Goal: Task Accomplishment & Management: Manage account settings

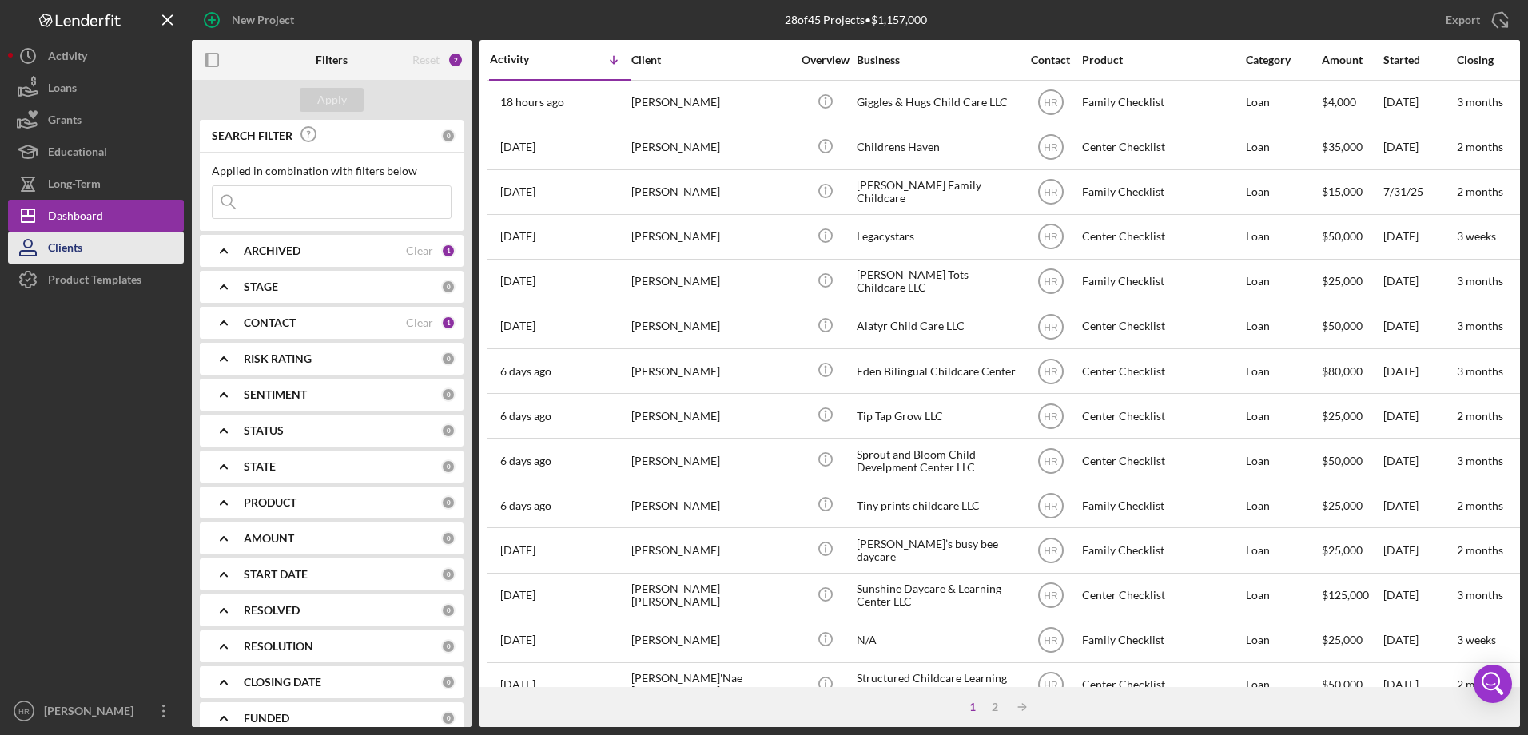
drag, startPoint x: 100, startPoint y: 272, endPoint x: 91, endPoint y: 260, distance: 14.2
click at [100, 272] on div "Product Templates" at bounding box center [94, 282] width 93 height 36
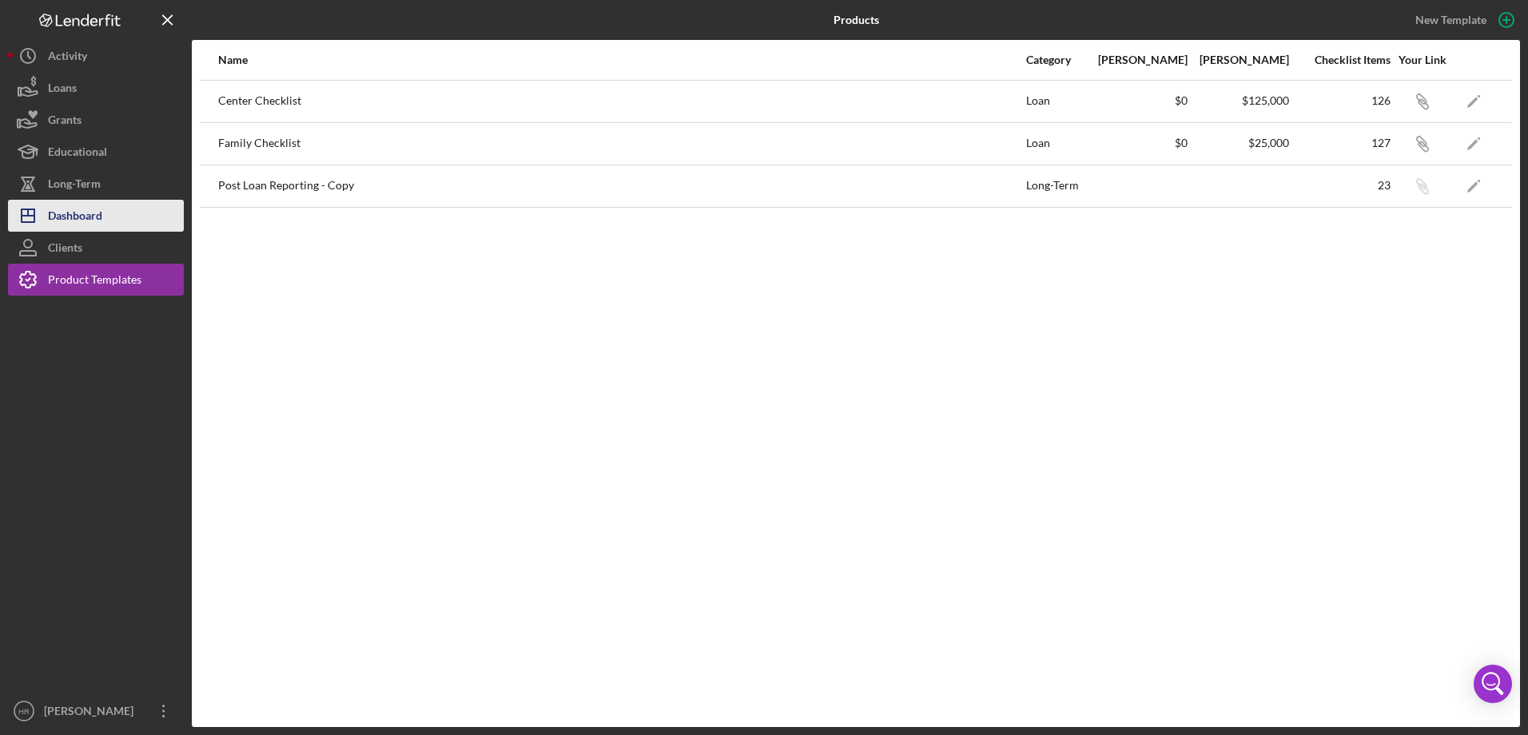
click at [86, 221] on div "Dashboard" at bounding box center [75, 218] width 54 height 36
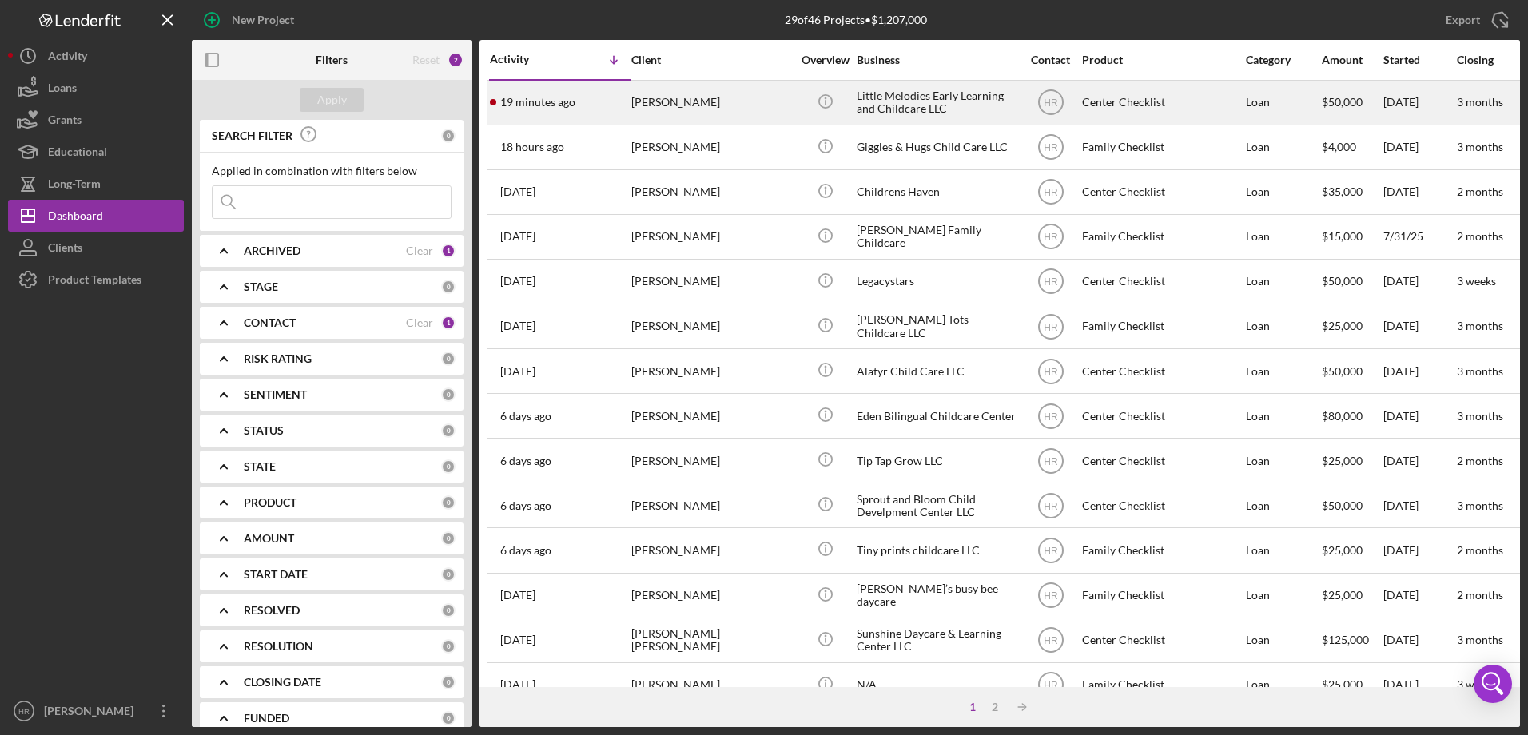
click at [675, 92] on div "[PERSON_NAME]" at bounding box center [711, 102] width 160 height 42
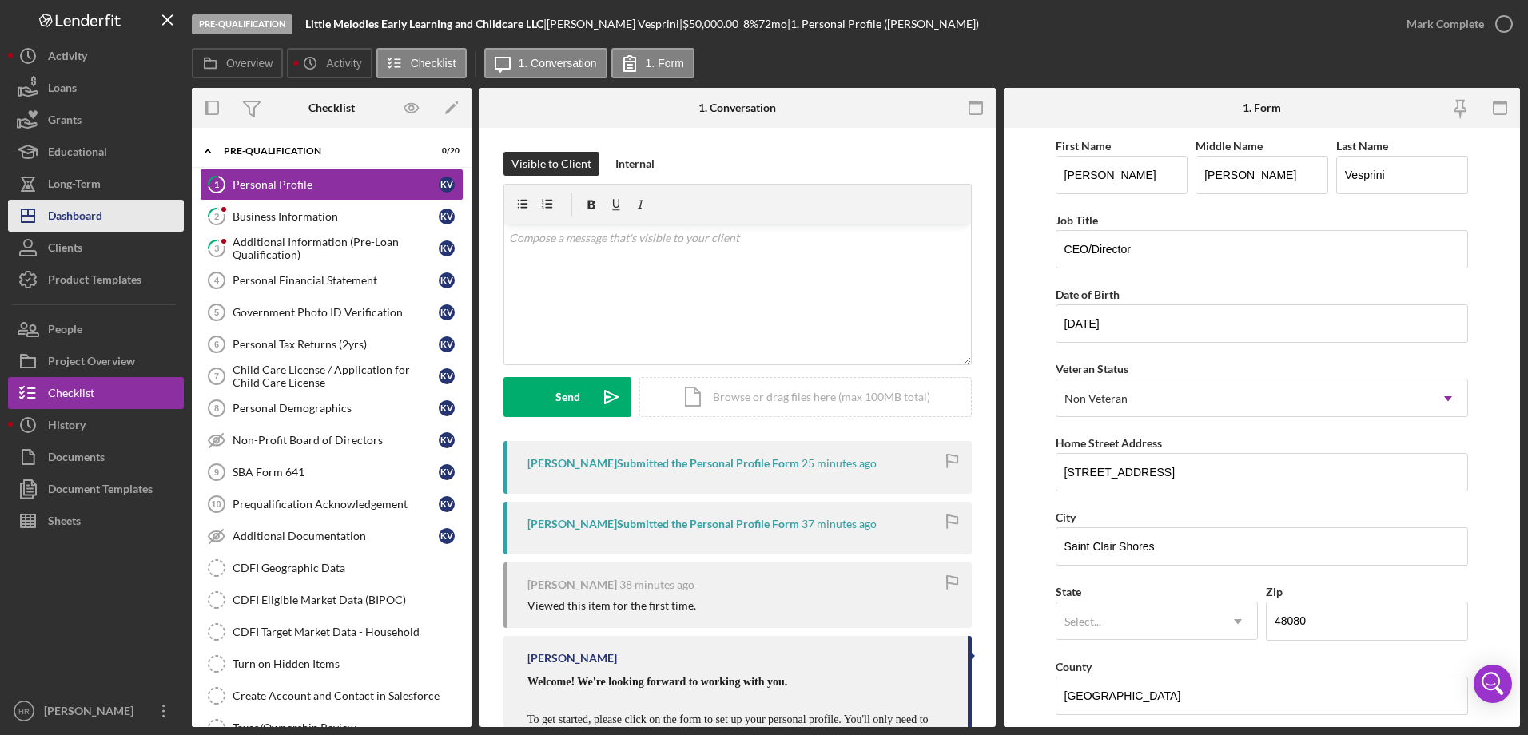
click at [86, 215] on div "Dashboard" at bounding box center [75, 218] width 54 height 36
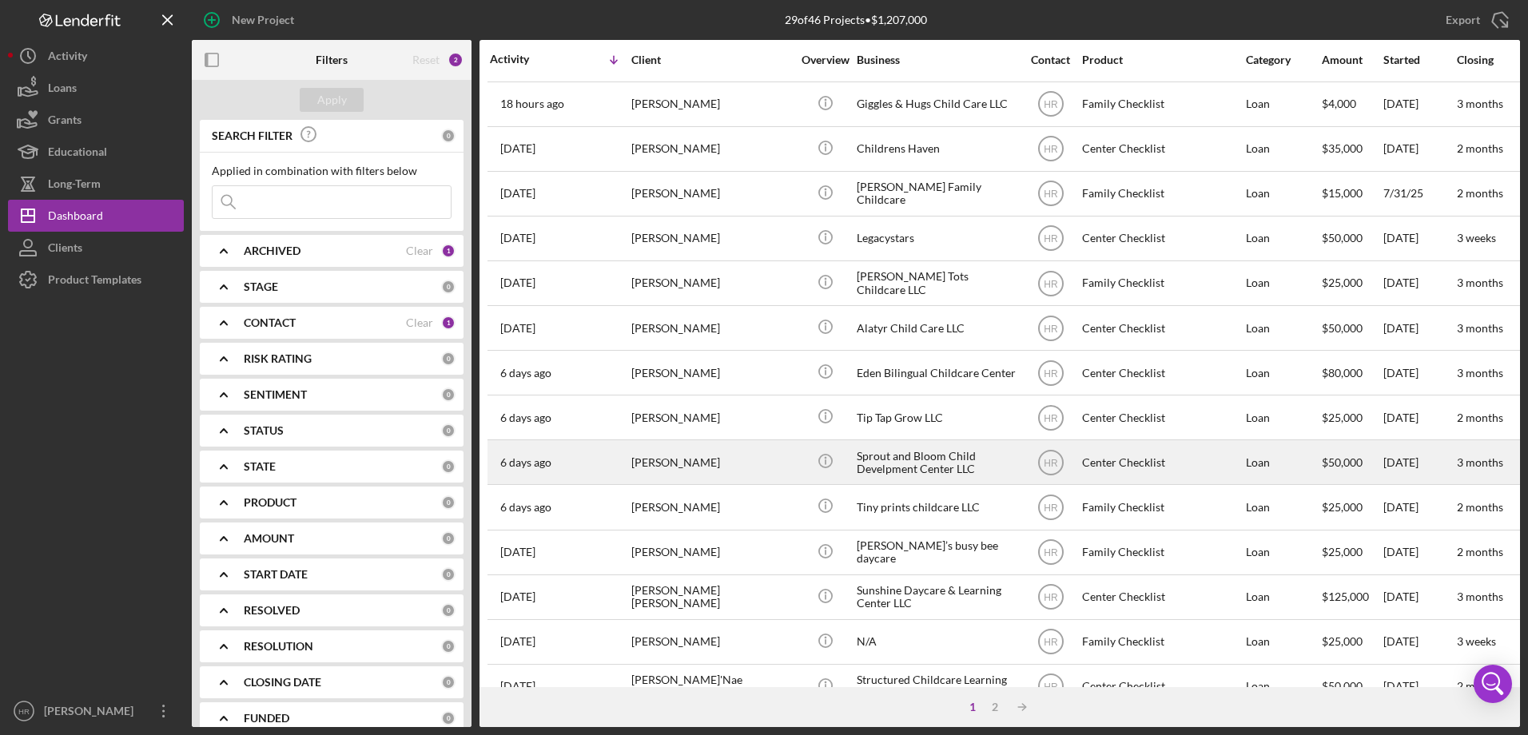
scroll to position [160, 0]
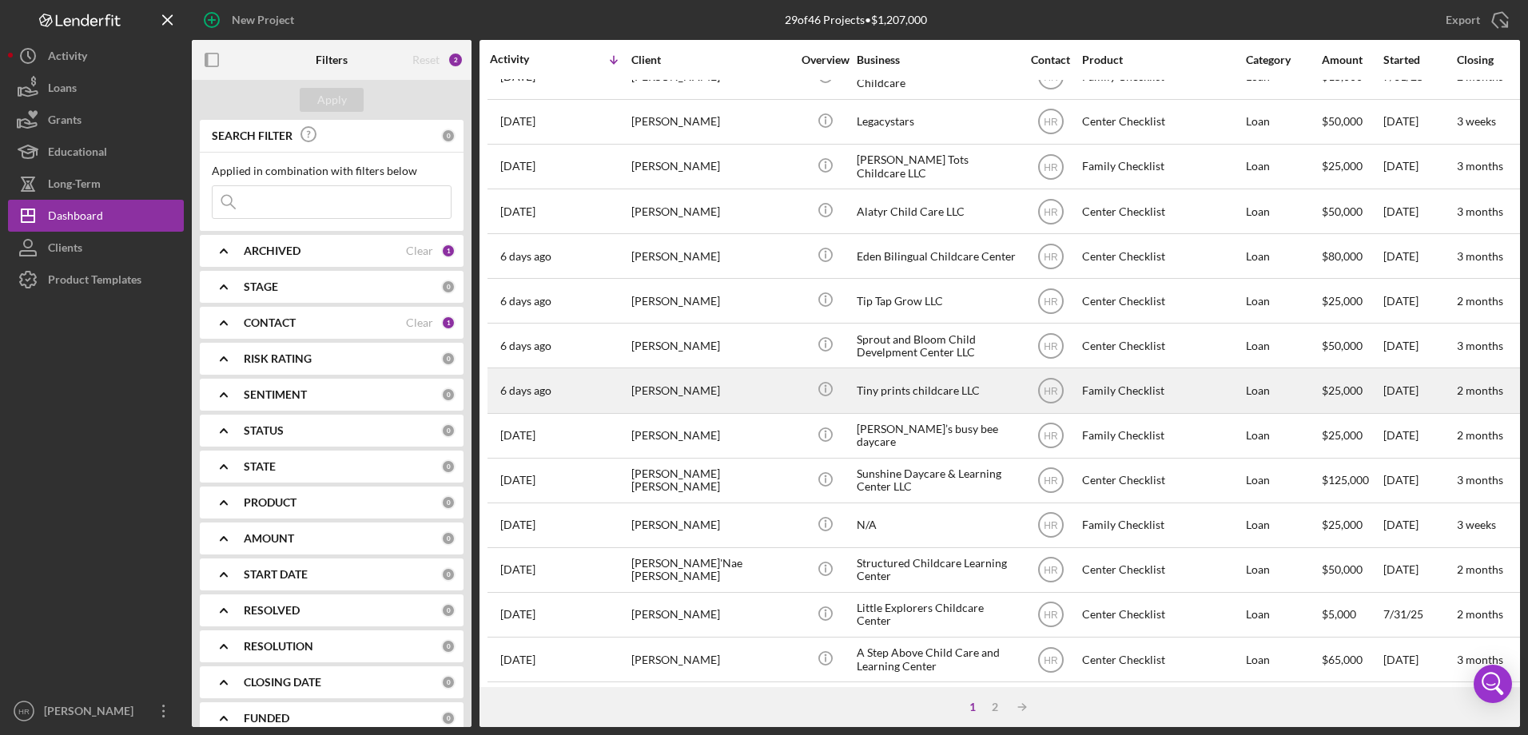
click at [866, 390] on div "Tiny prints childcare LLC" at bounding box center [936, 390] width 160 height 42
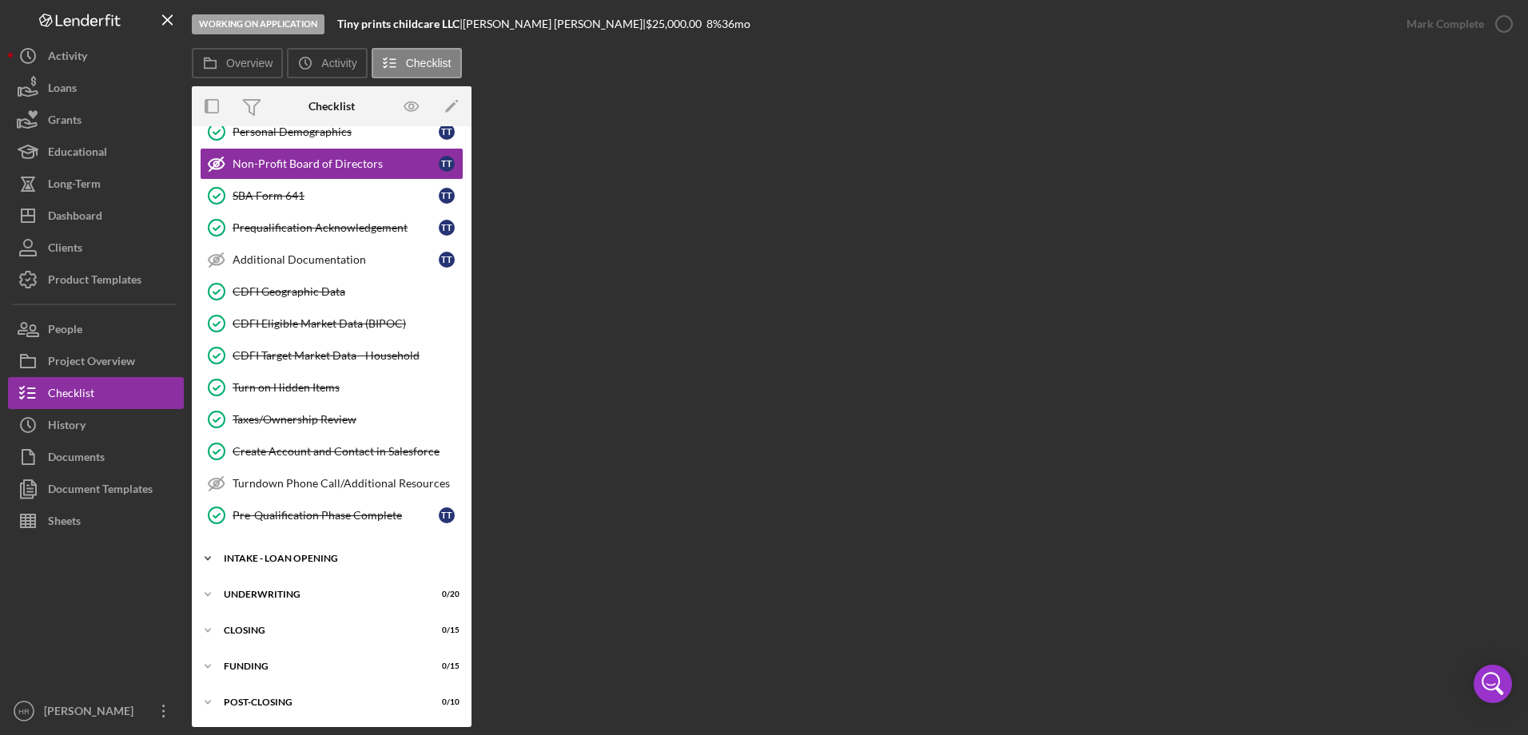
click at [307, 551] on div "Icon/Expander INTAKE - LOAN OPENING 16 / 47" at bounding box center [332, 558] width 280 height 32
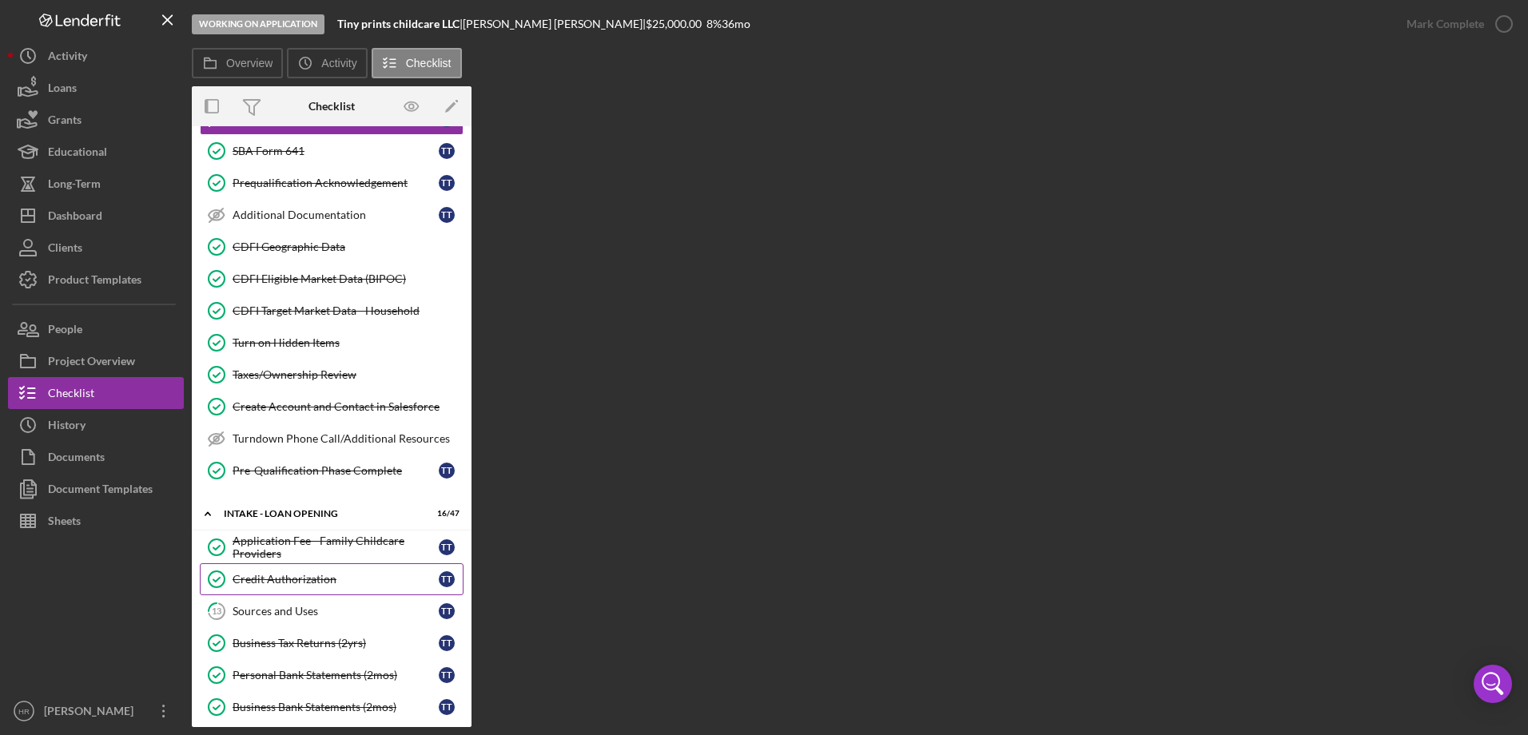
scroll to position [399, 0]
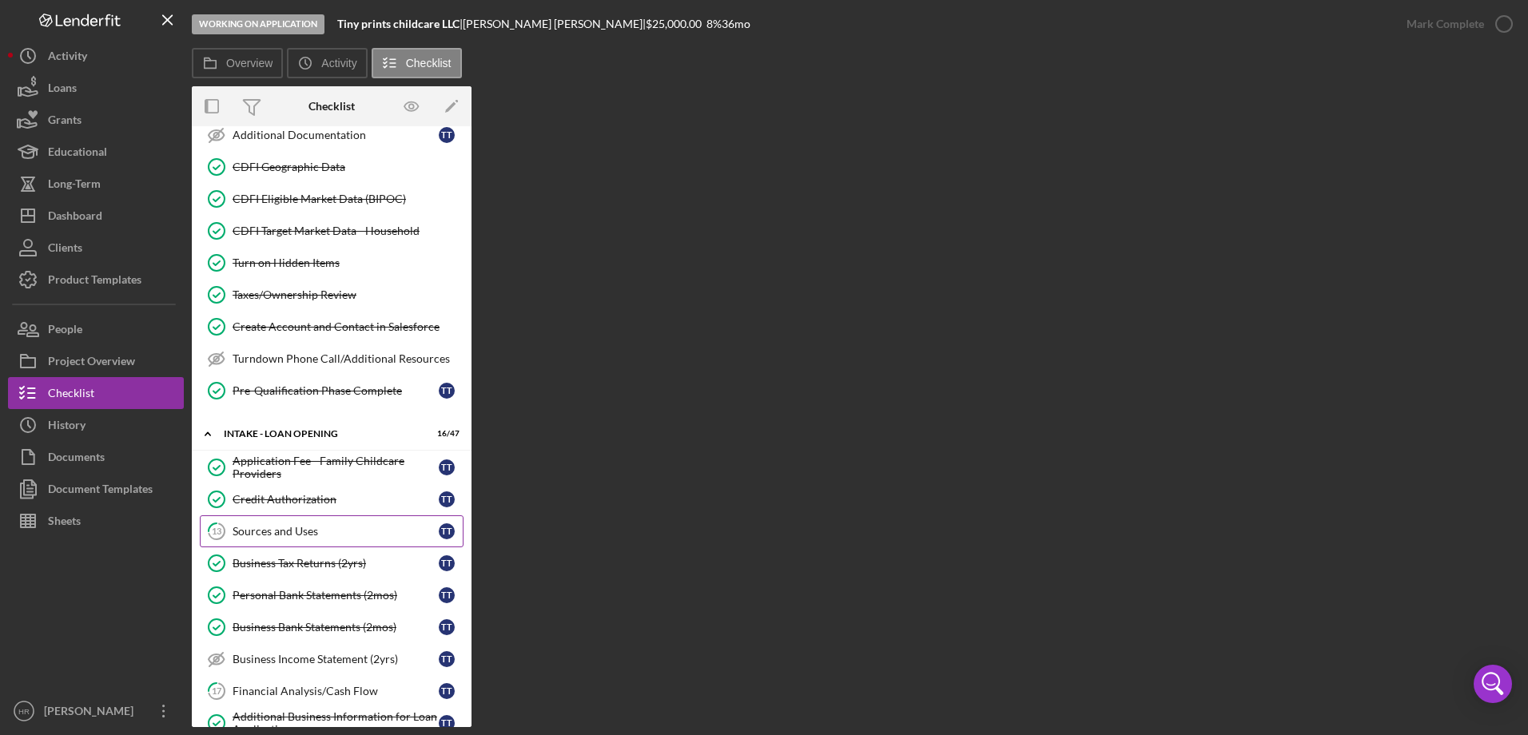
click at [287, 538] on div "Sources and Uses" at bounding box center [335, 531] width 206 height 13
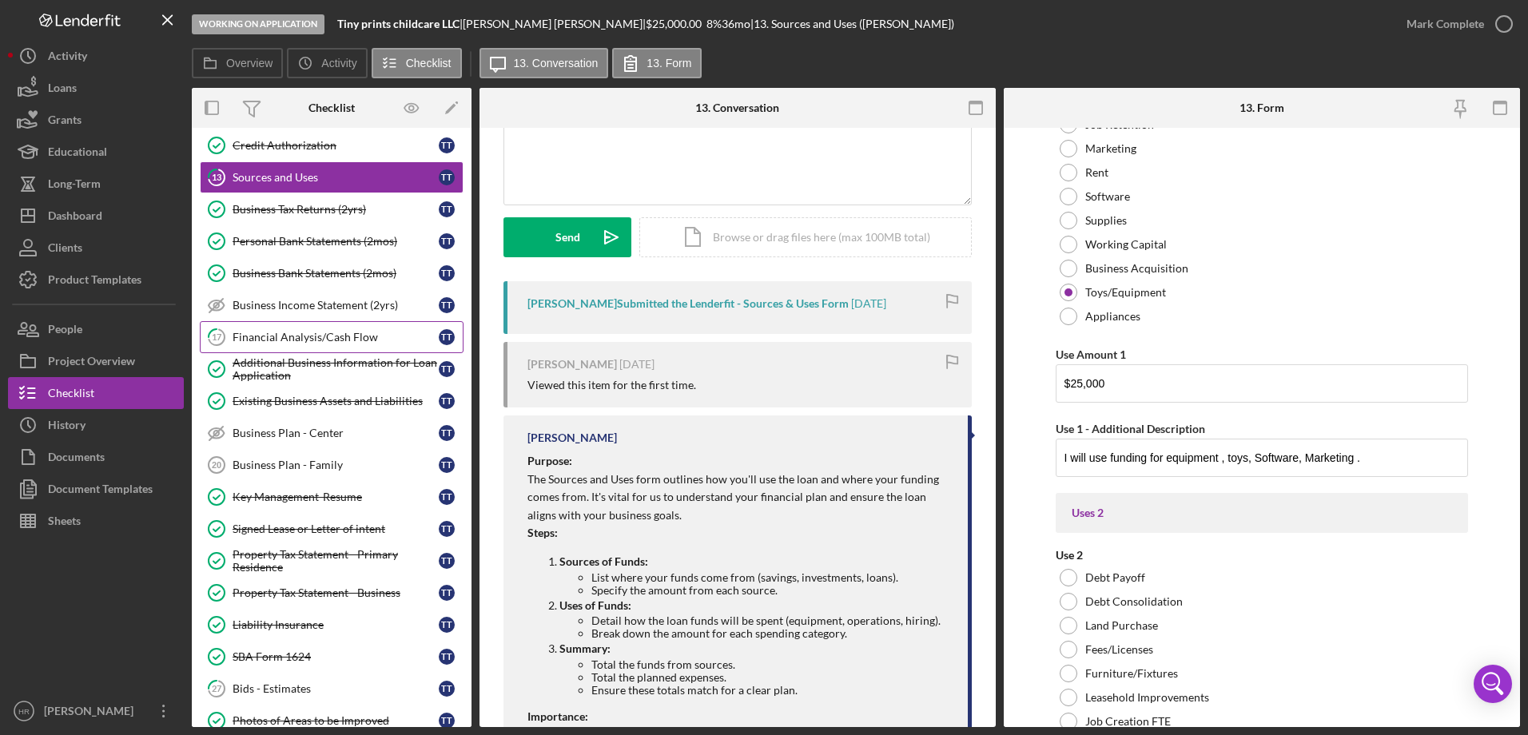
scroll to position [719, 0]
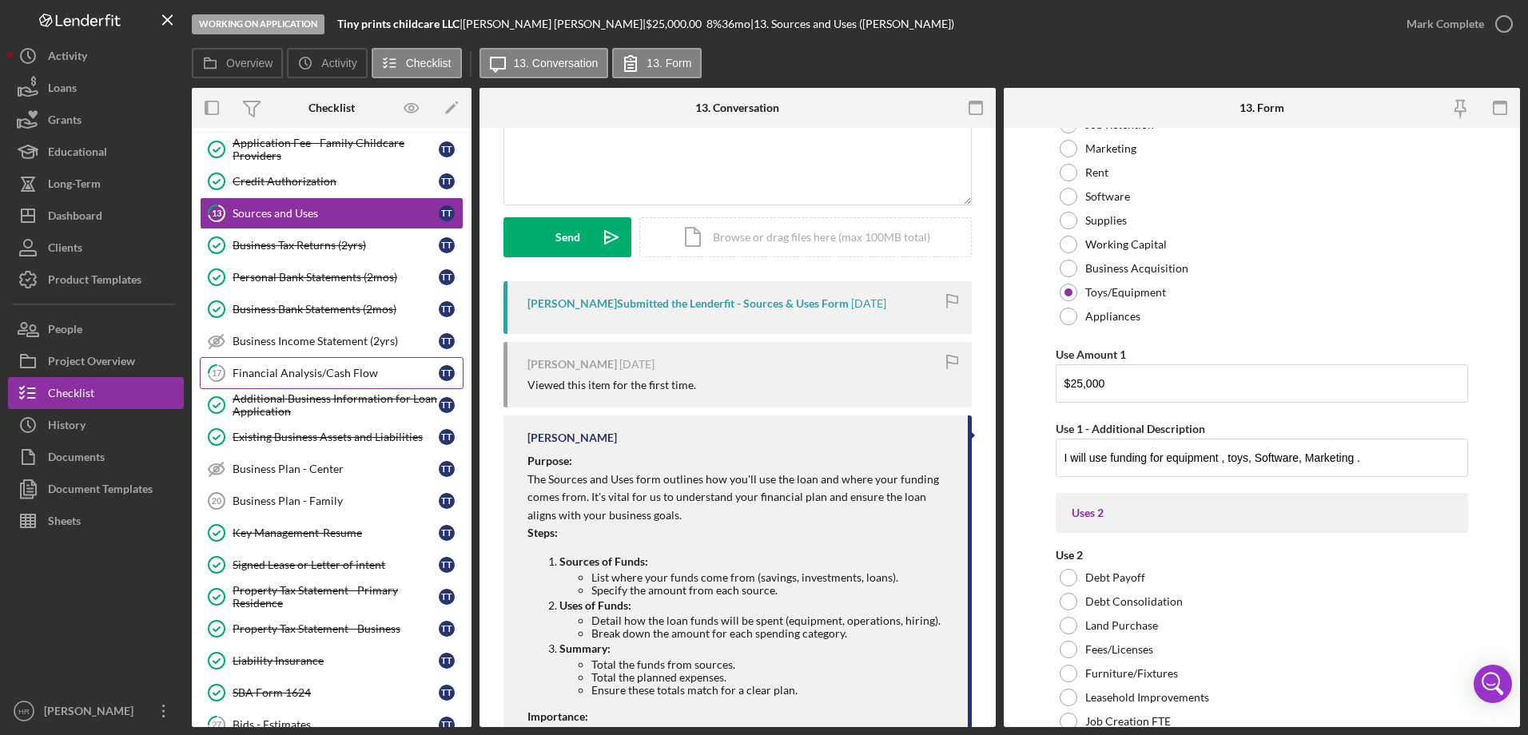
click at [327, 372] on div "Financial Analysis/Cash Flow" at bounding box center [335, 373] width 206 height 13
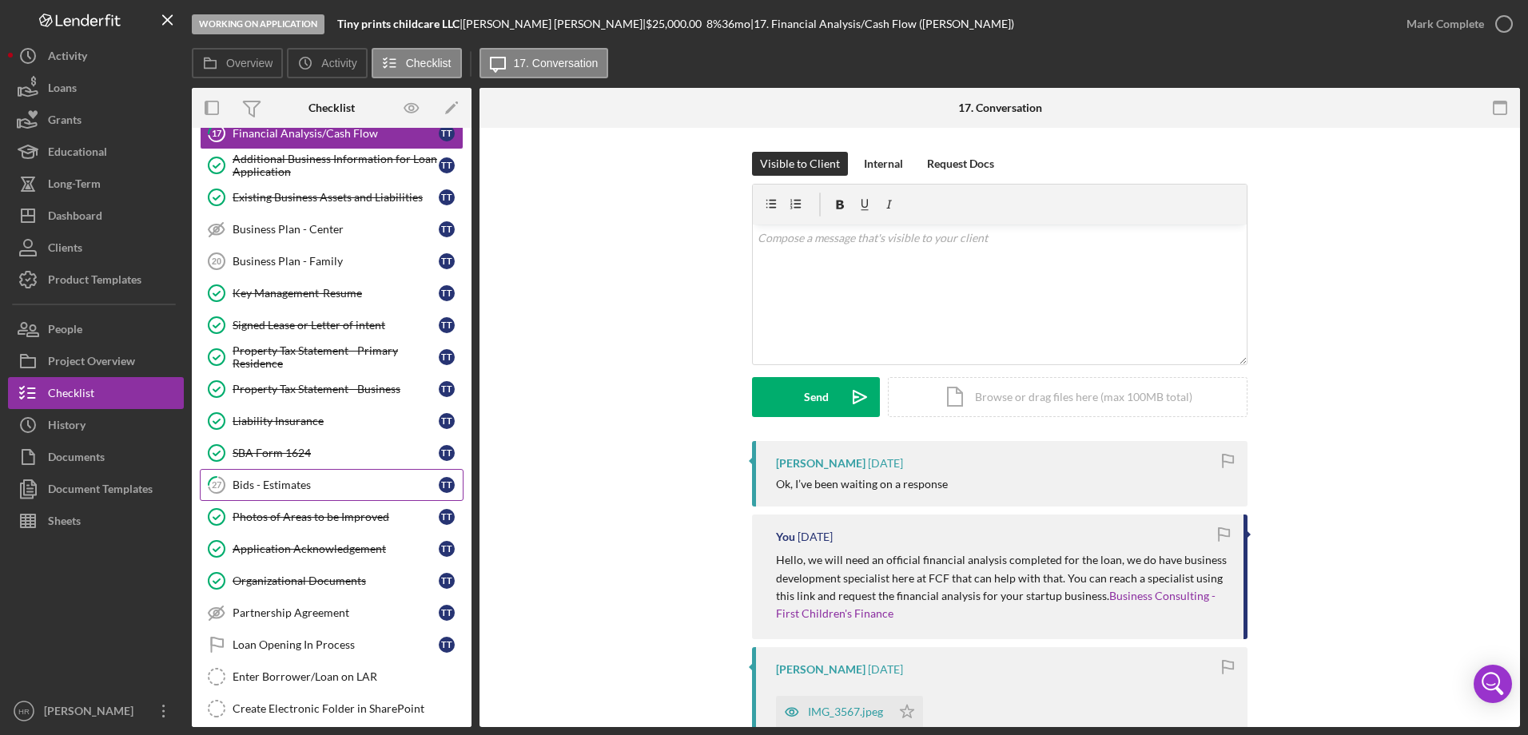
scroll to position [1039, 0]
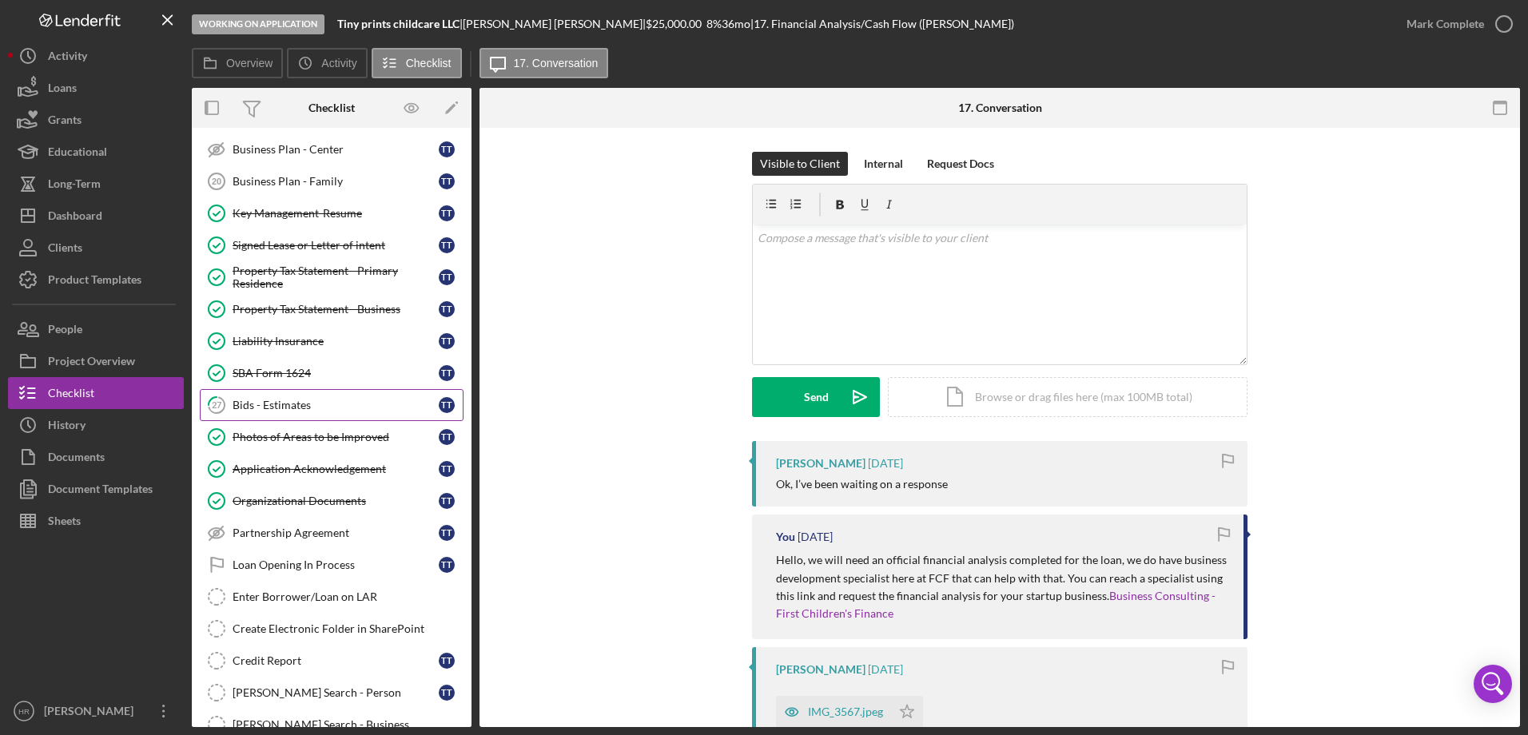
click at [268, 403] on div "Bids - Estimates" at bounding box center [335, 405] width 206 height 13
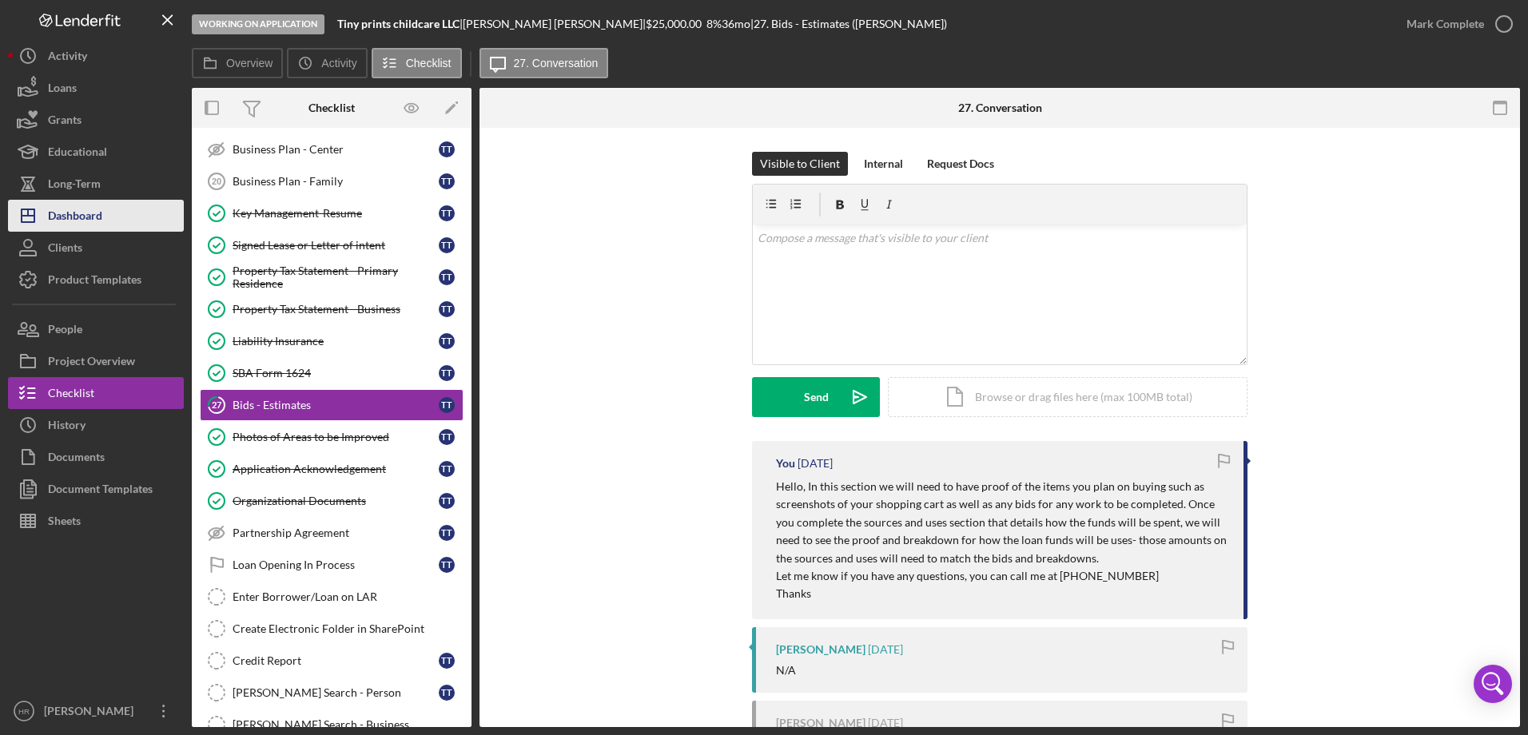
click at [108, 213] on button "Icon/Dashboard Dashboard" at bounding box center [96, 216] width 176 height 32
